Goal: Task Accomplishment & Management: Manage account settings

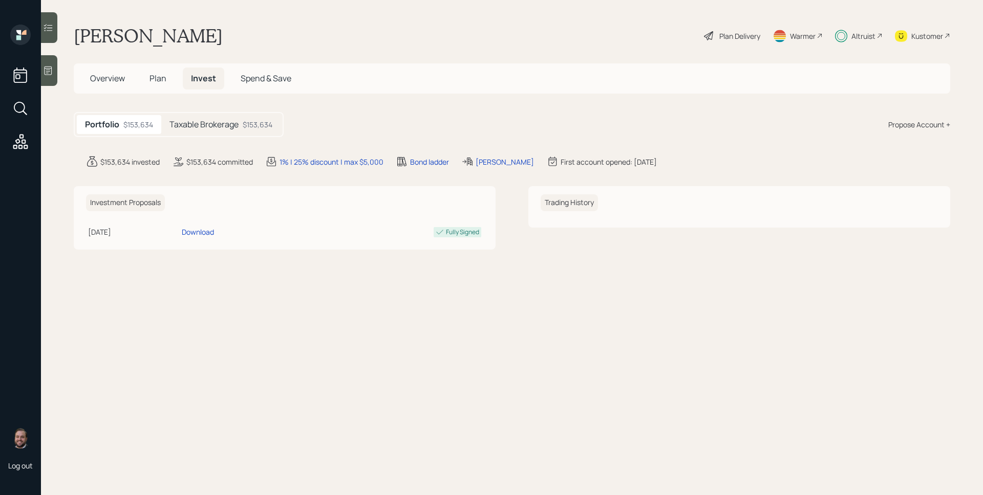
click at [187, 120] on h5 "Taxable Brokerage" at bounding box center [203, 125] width 69 height 10
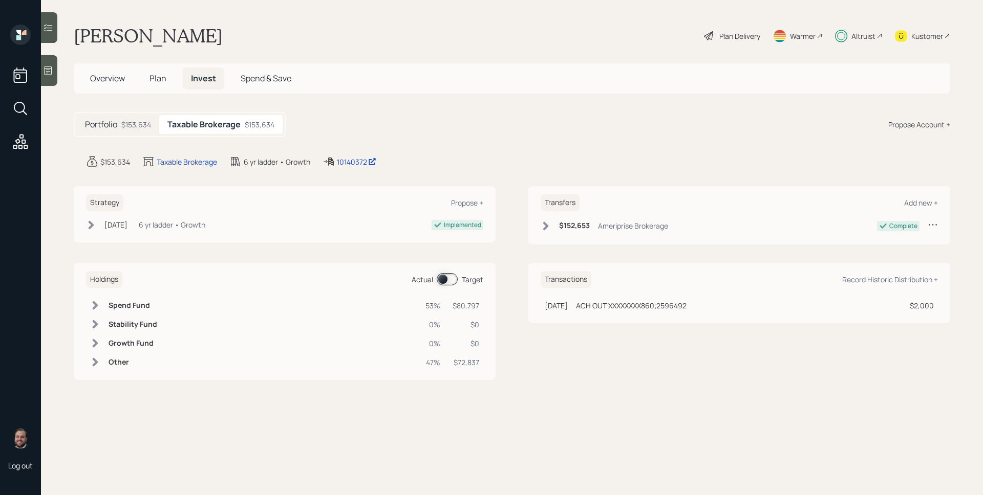
click at [443, 279] on span at bounding box center [447, 279] width 21 height 12
click at [450, 279] on span at bounding box center [447, 279] width 21 height 12
click at [119, 77] on span "Overview" at bounding box center [107, 78] width 35 height 11
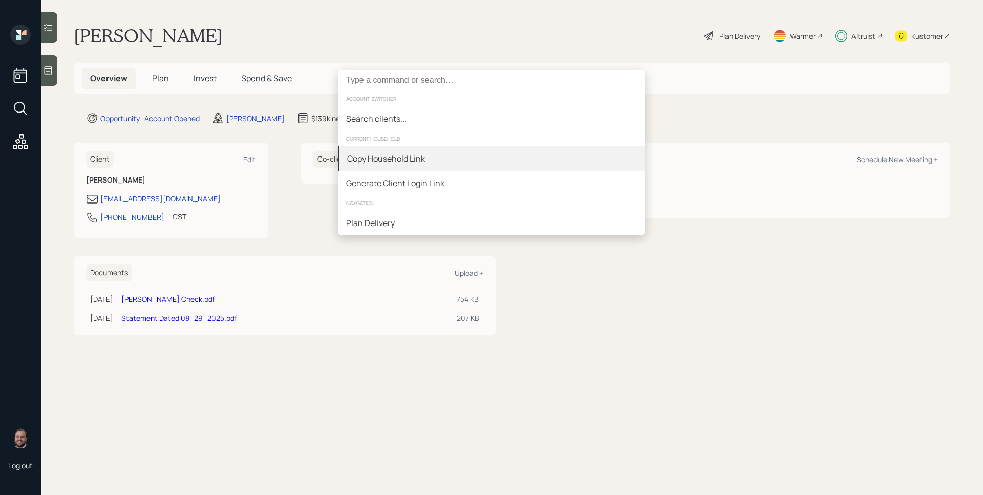
click at [432, 152] on div "Copy Household Link" at bounding box center [491, 158] width 307 height 25
